Goal: Transaction & Acquisition: Purchase product/service

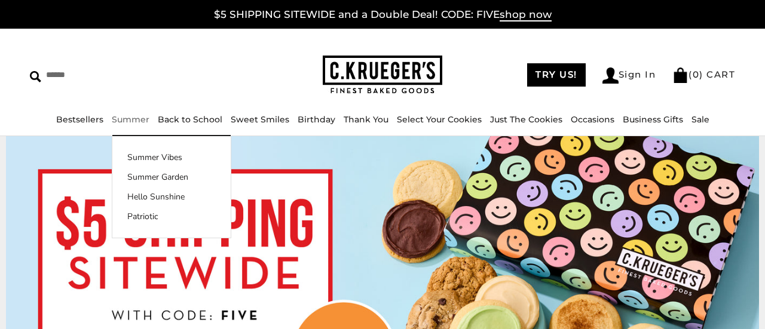
click at [140, 121] on link "Summer" at bounding box center [131, 119] width 38 height 11
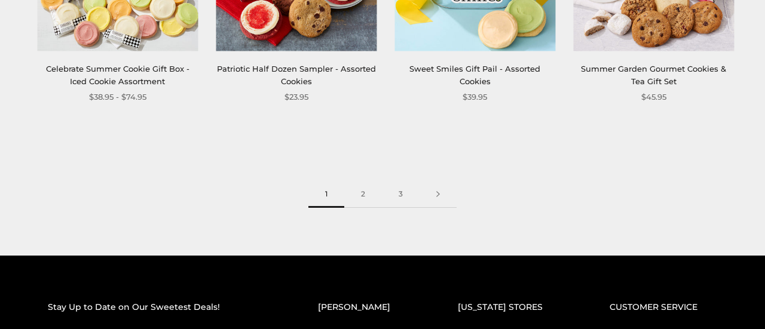
scroll to position [1544, 0]
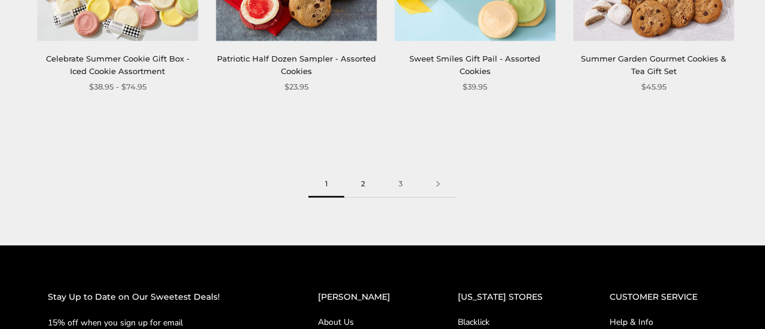
click at [362, 186] on link "2" at bounding box center [363, 184] width 38 height 27
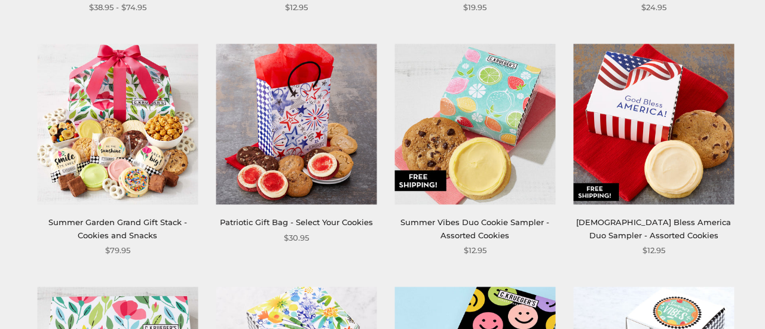
scroll to position [734, 0]
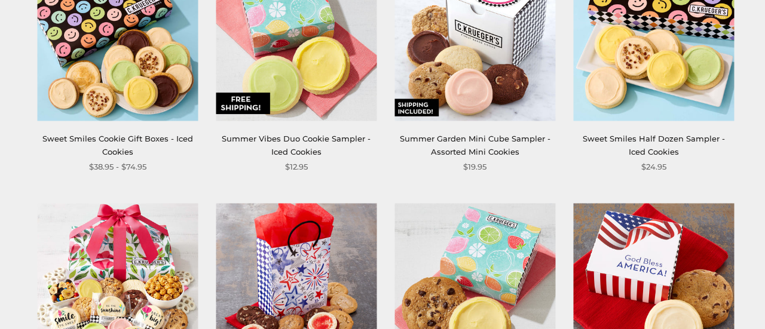
click at [273, 97] on img at bounding box center [296, 40] width 161 height 161
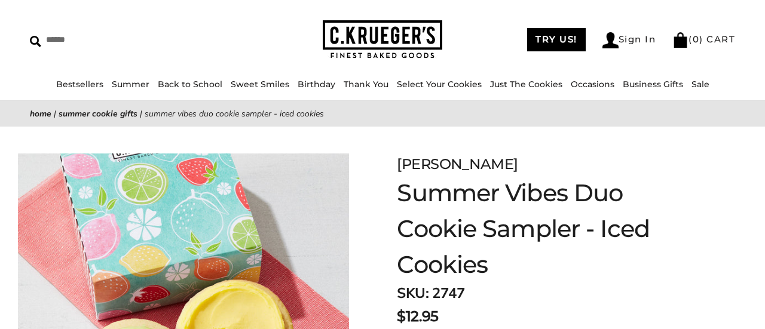
scroll to position [30, 0]
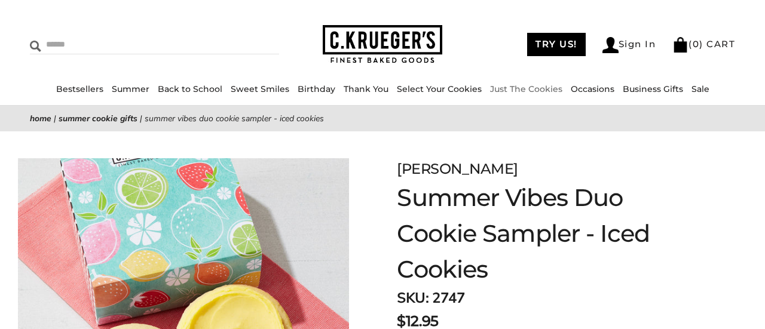
click at [50, 41] on input "Search" at bounding box center [111, 44] width 162 height 19
click at [84, 35] on input "Search" at bounding box center [111, 44] width 162 height 19
type input "**********"
click at [247, 35] on input "******" at bounding box center [263, 43] width 32 height 16
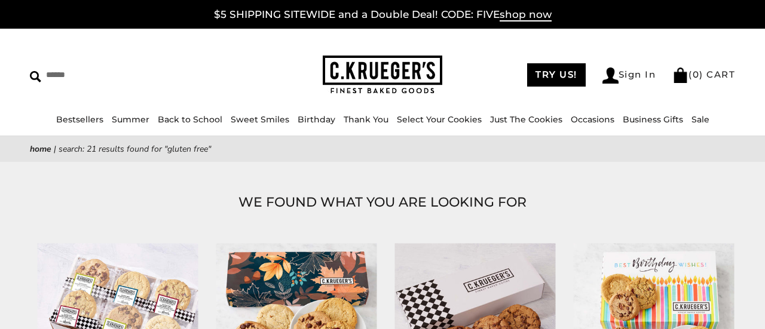
click at [265, 121] on link "Sweet Smiles" at bounding box center [260, 119] width 59 height 11
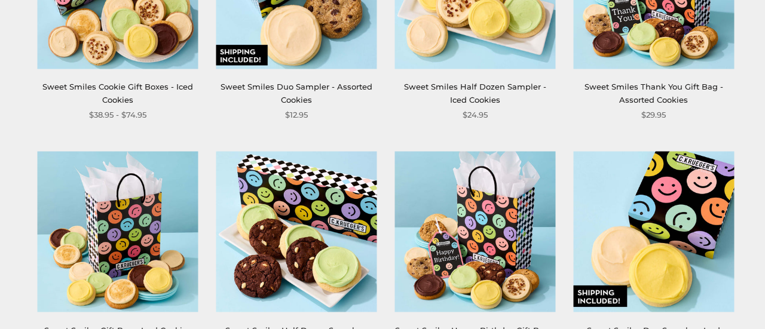
scroll to position [931, 0]
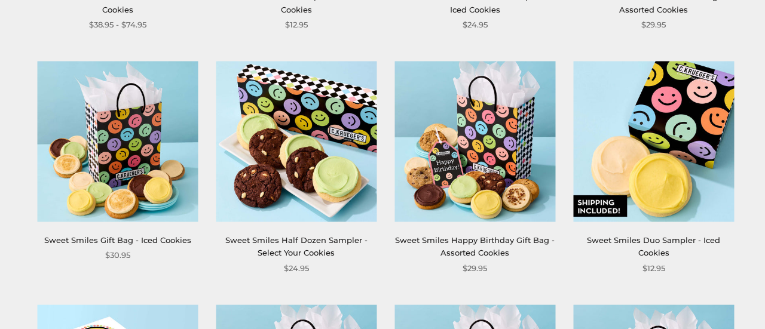
click at [250, 121] on img at bounding box center [296, 142] width 161 height 161
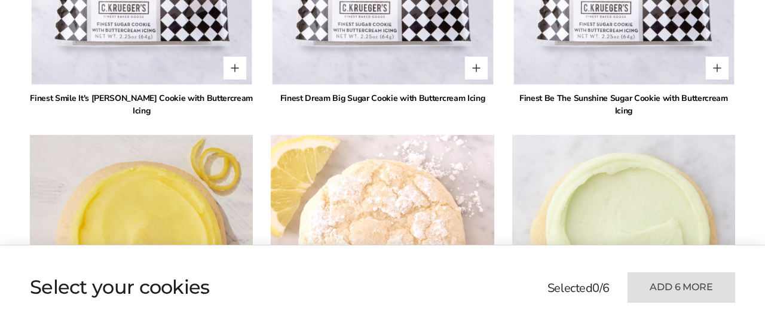
scroll to position [675, 0]
